Goal: Task Accomplishment & Management: Manage account settings

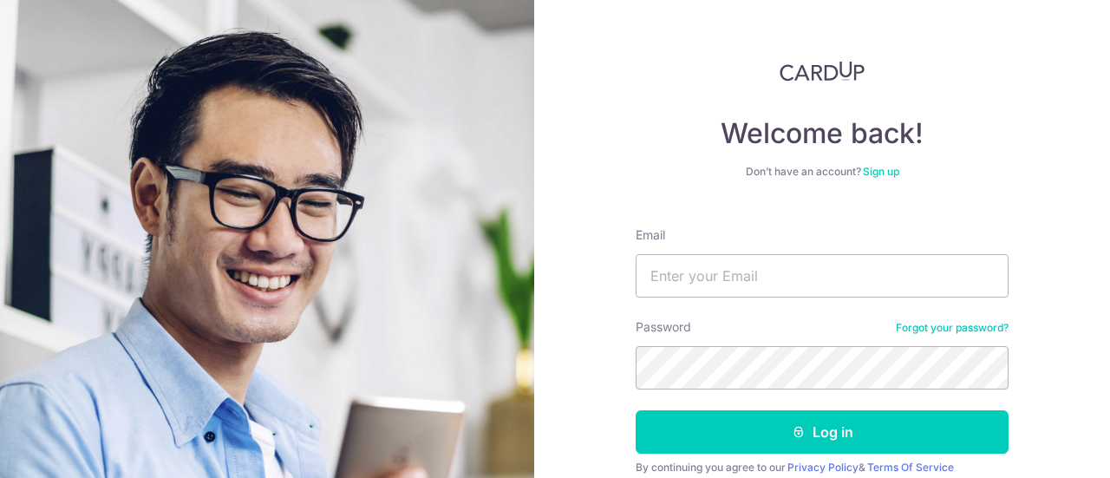
type input "[EMAIL_ADDRESS][DOMAIN_NAME]"
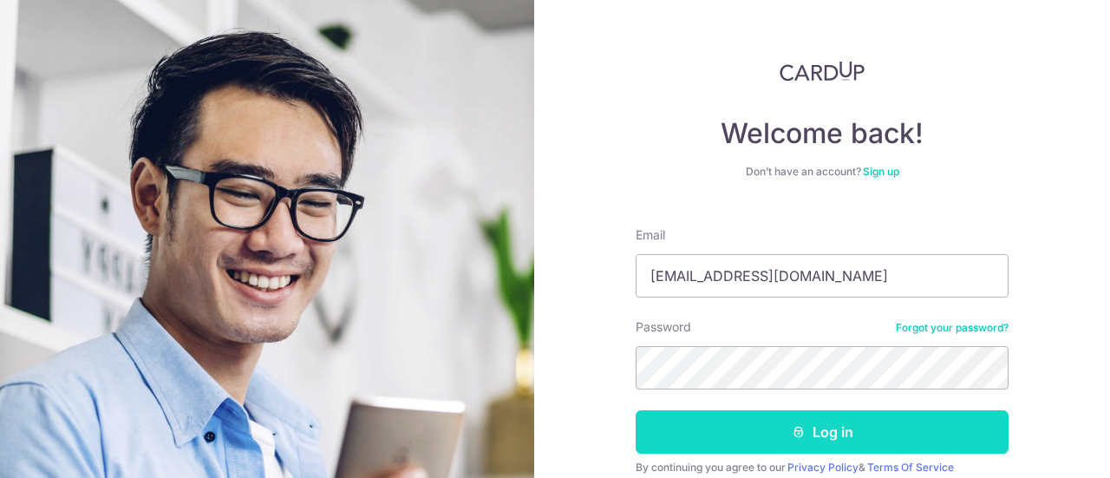
click at [737, 428] on button "Log in" at bounding box center [822, 431] width 373 height 43
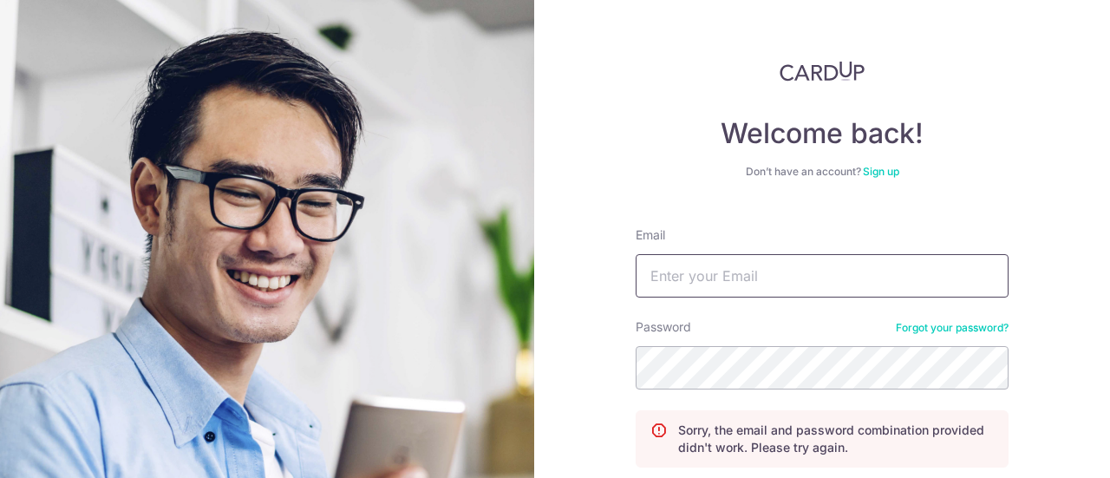
click at [709, 276] on input "Email" at bounding box center [822, 275] width 373 height 43
type input "[EMAIL_ADDRESS][DOMAIN_NAME]"
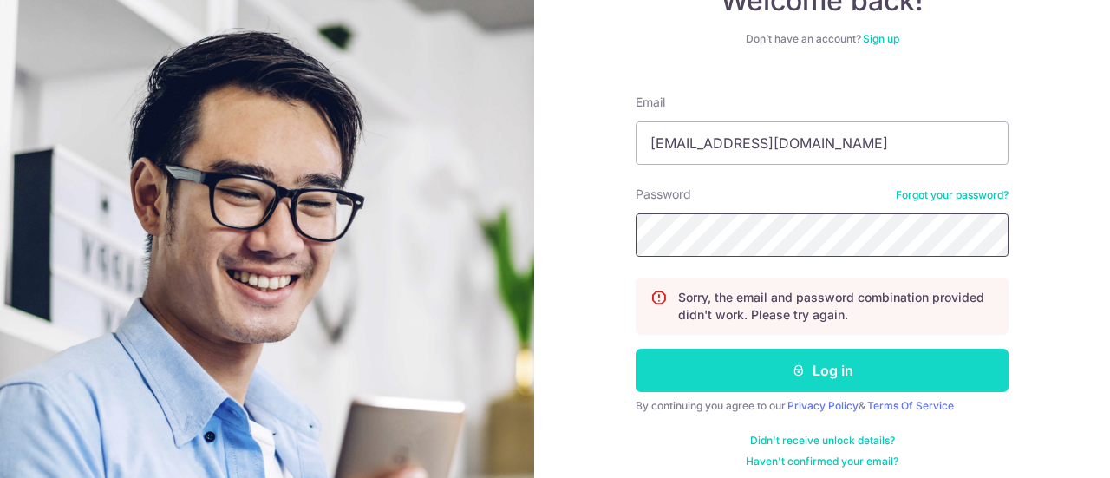
scroll to position [142, 0]
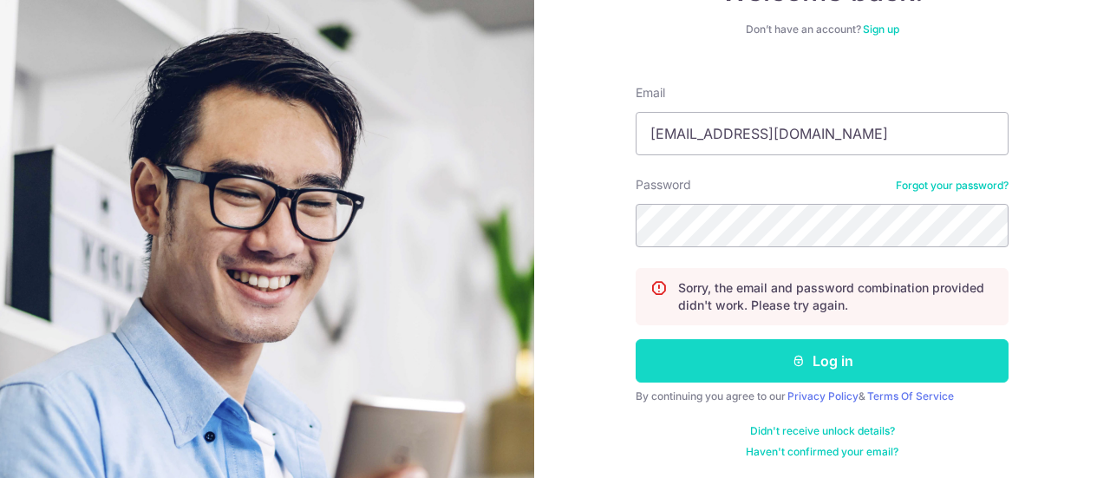
click at [843, 353] on button "Log in" at bounding box center [822, 360] width 373 height 43
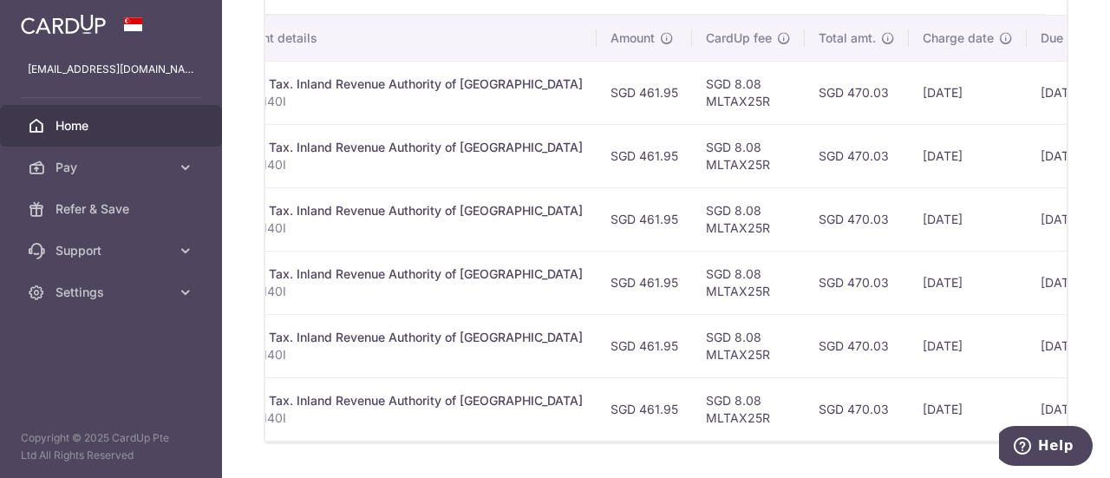
scroll to position [0, 540]
